Goal: Communication & Community: Connect with others

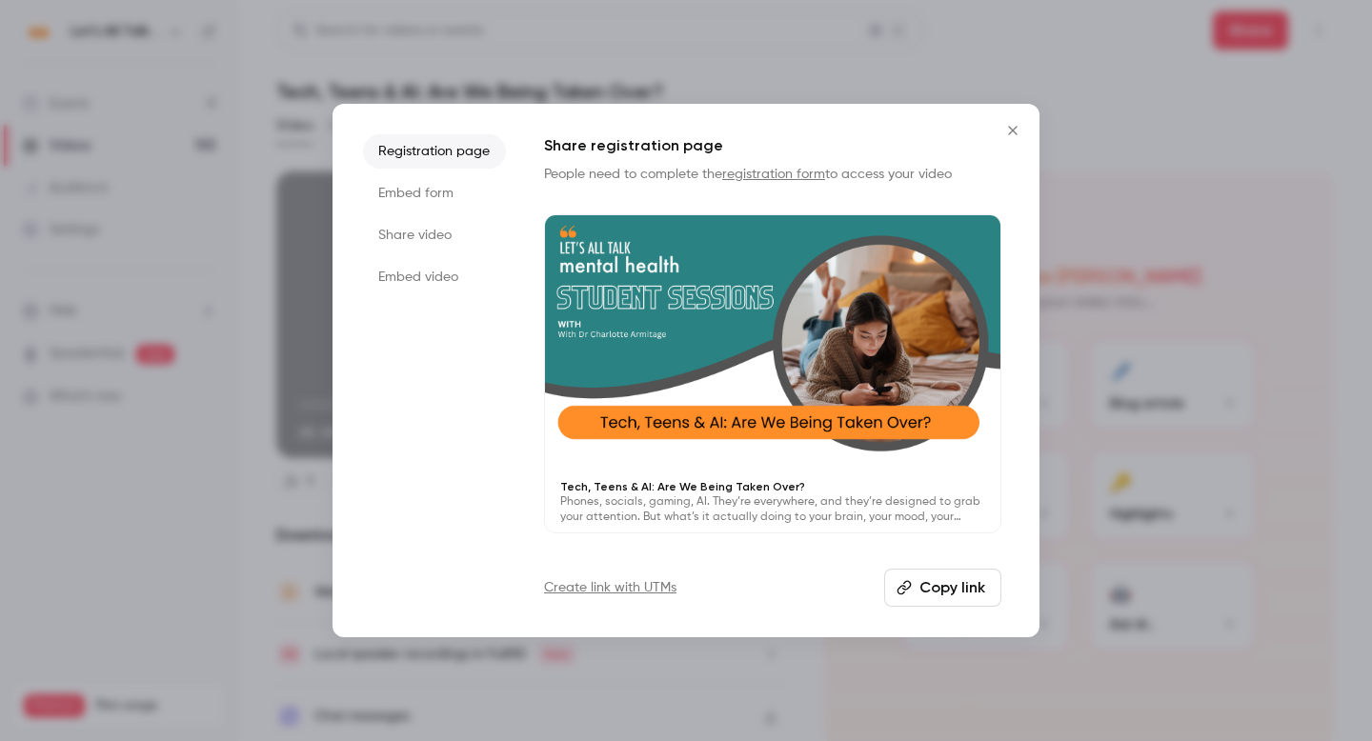
click at [1018, 130] on icon "Close" at bounding box center [1013, 130] width 23 height 15
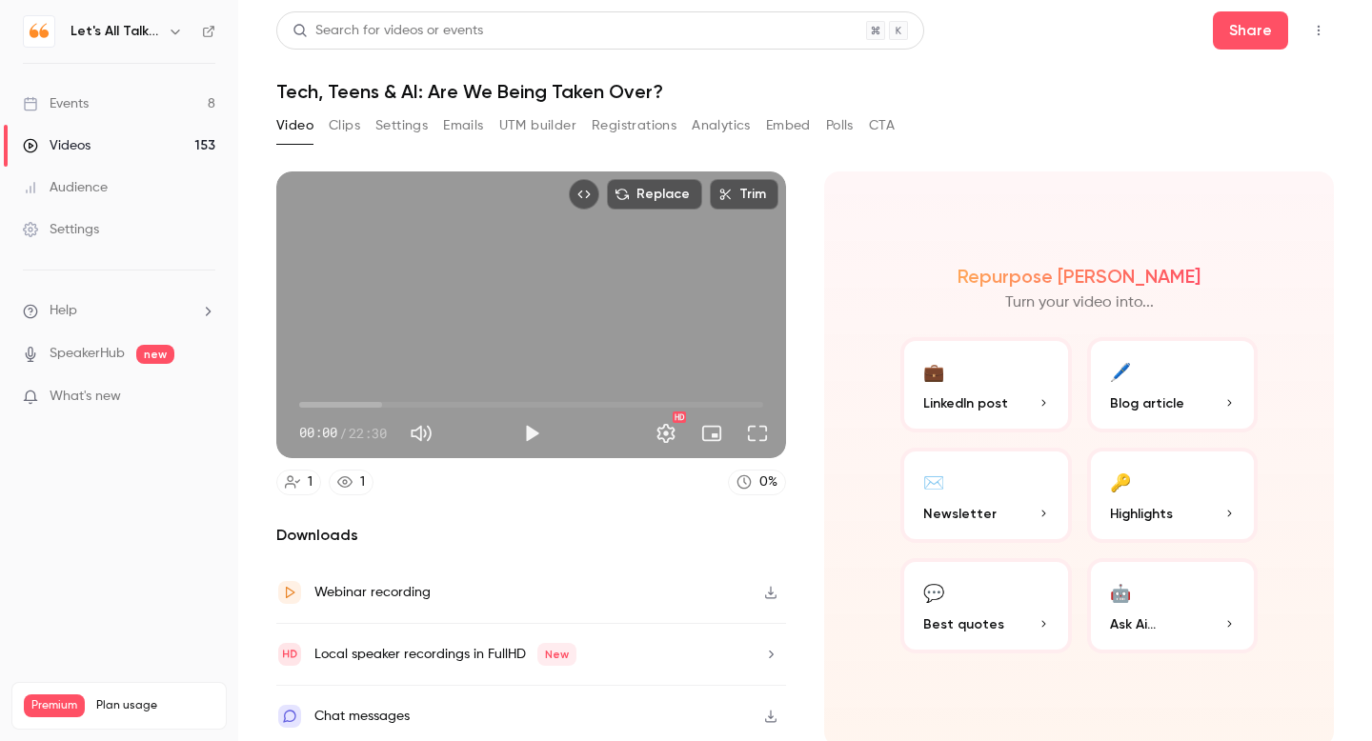
click at [179, 28] on icon "button" at bounding box center [175, 31] width 15 height 15
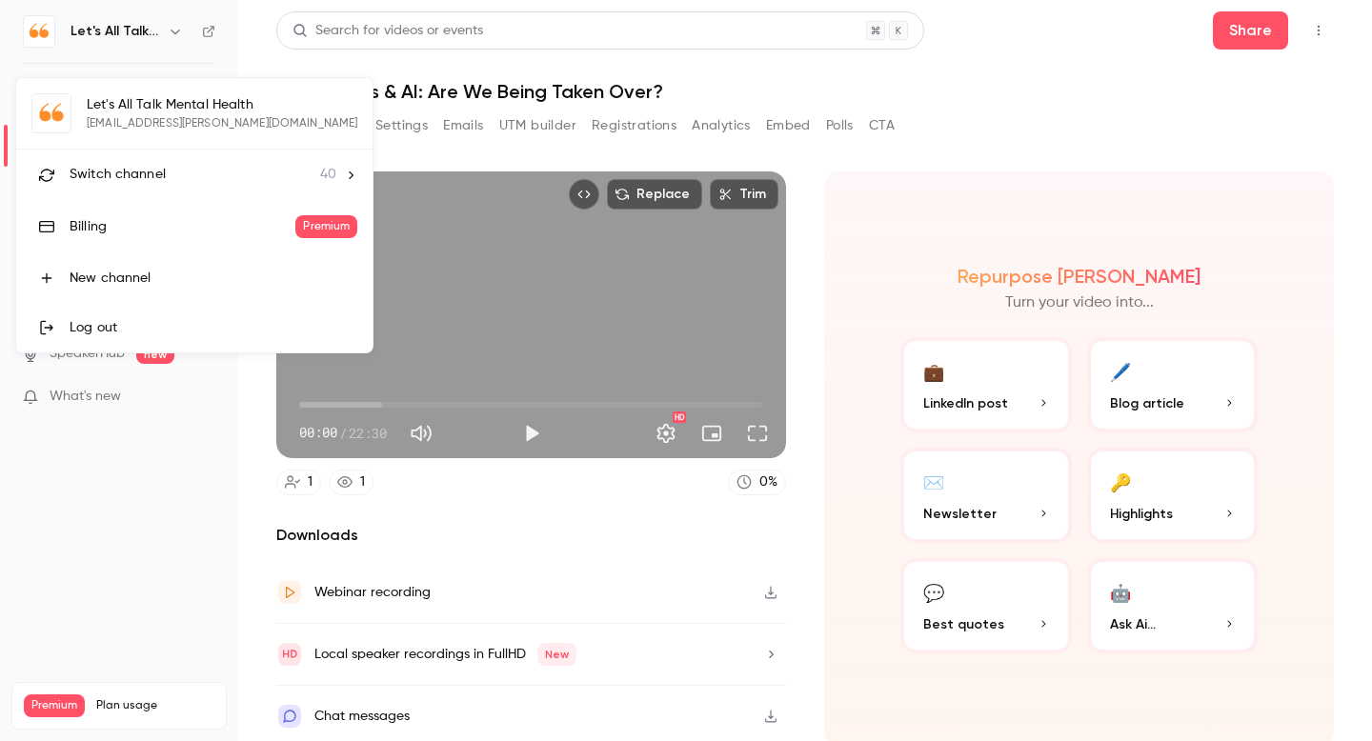
click at [160, 170] on span "Switch channel" at bounding box center [118, 175] width 96 height 20
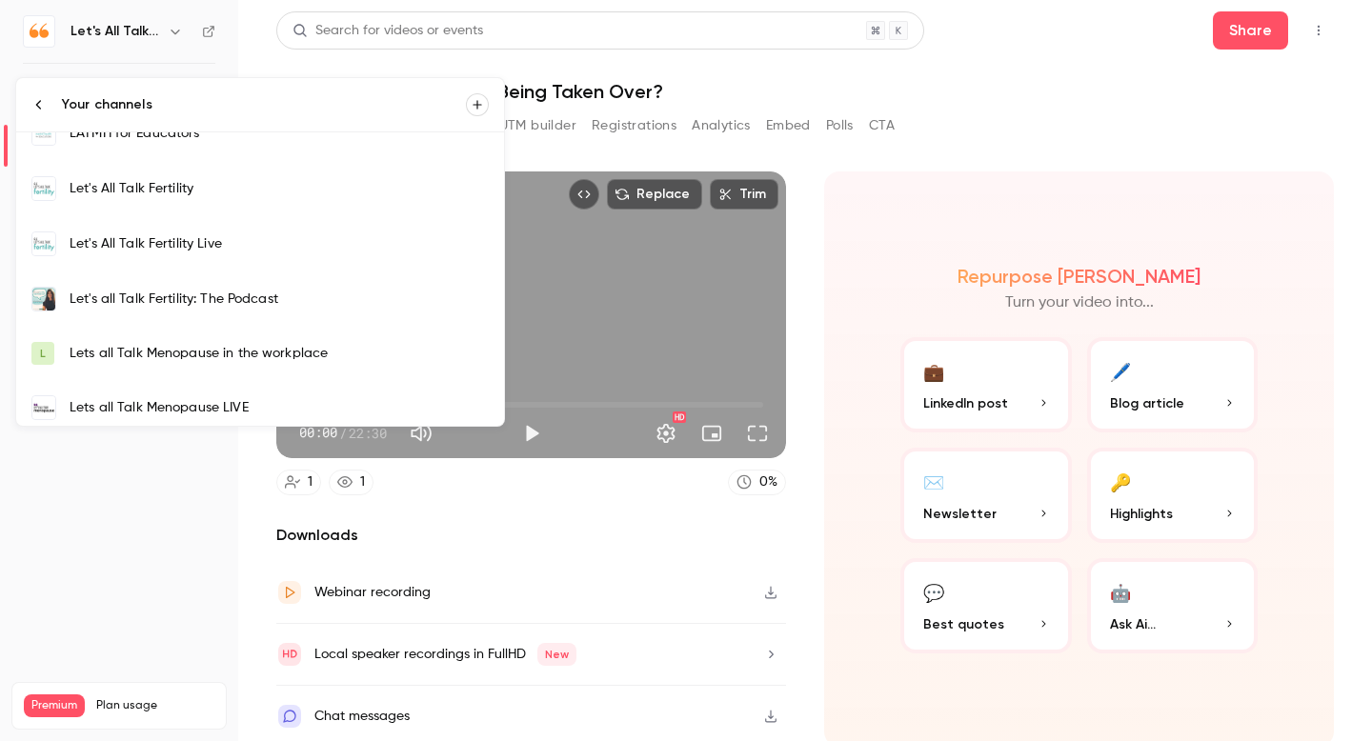
scroll to position [454, 0]
click at [167, 262] on link "Let's All Talk Fertility Live" at bounding box center [260, 245] width 488 height 55
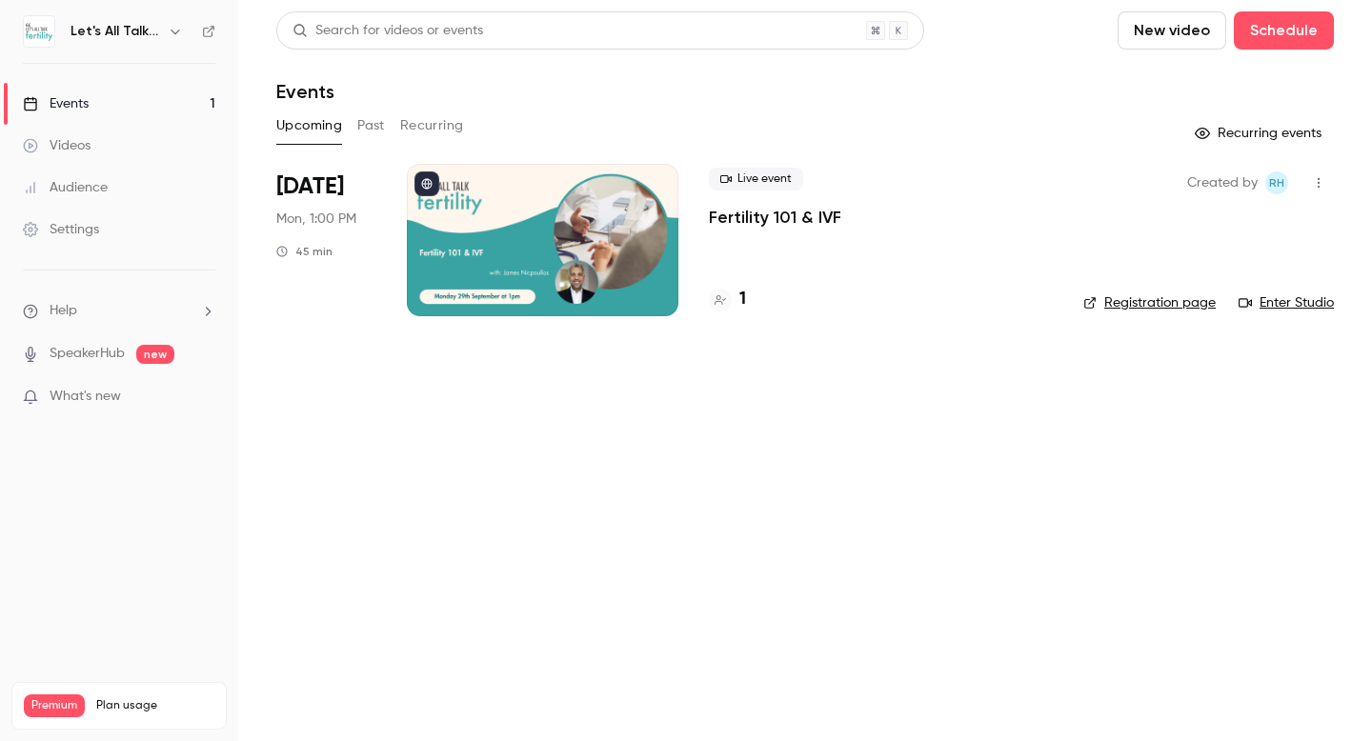
click at [1314, 189] on icon "button" at bounding box center [1318, 182] width 15 height 13
click at [1238, 280] on div "Invite to Studio" at bounding box center [1245, 281] width 145 height 19
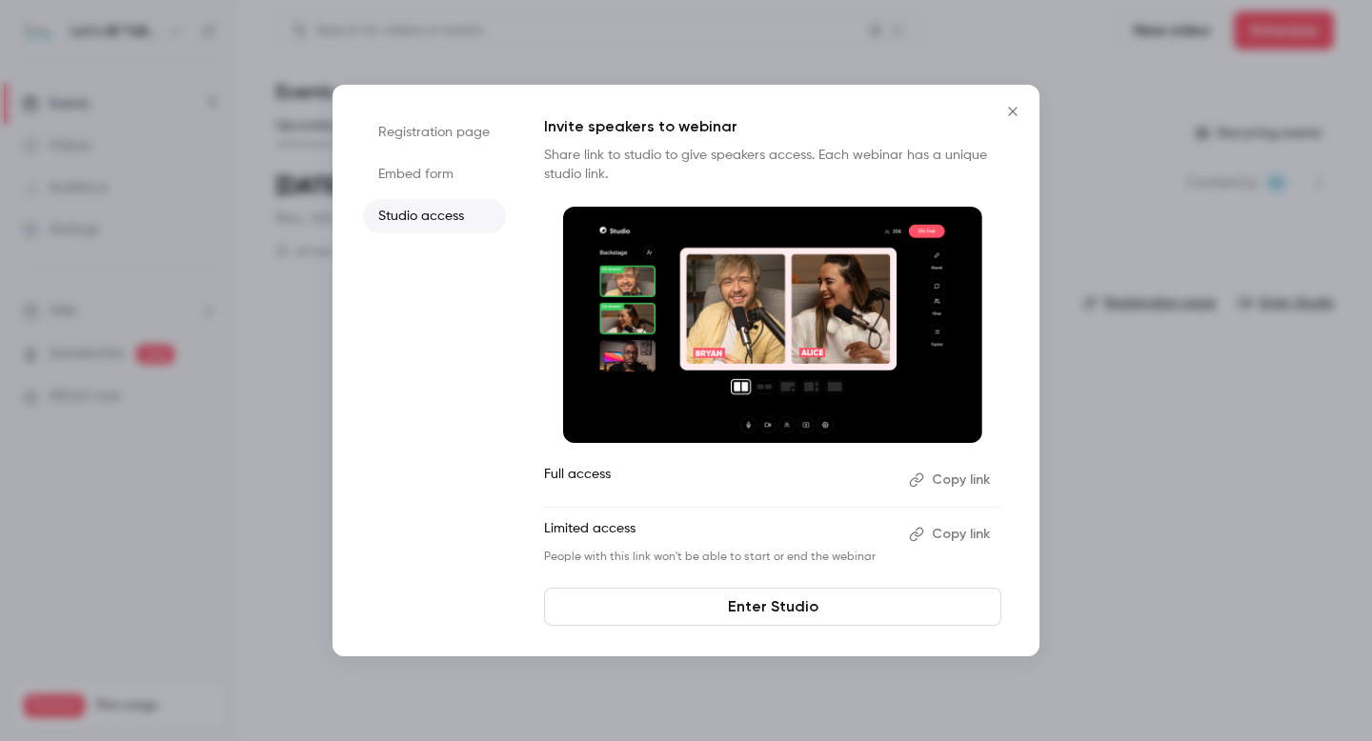
click at [956, 536] on button "Copy link" at bounding box center [952, 534] width 100 height 30
